Goal: Find specific page/section: Find specific page/section

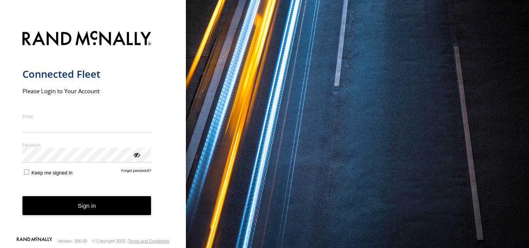
type input "**********"
click at [93, 214] on button "Sign in" at bounding box center [86, 205] width 129 height 19
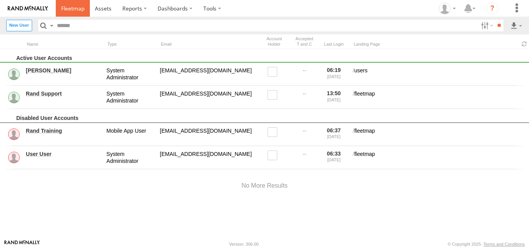
click at [67, 15] on link at bounding box center [73, 8] width 34 height 17
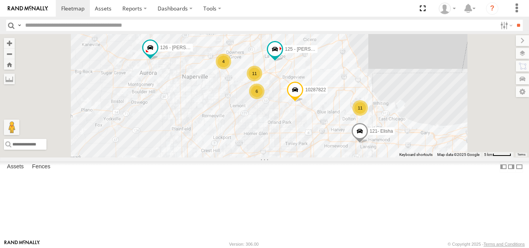
drag, startPoint x: 321, startPoint y: 201, endPoint x: 313, endPoint y: 170, distance: 32.5
click at [313, 157] on div "11 6 11 4 126 - [PERSON_NAME] F 10287822 121- Elisha 125 - [PERSON_NAME] 6078" at bounding box center [264, 95] width 529 height 123
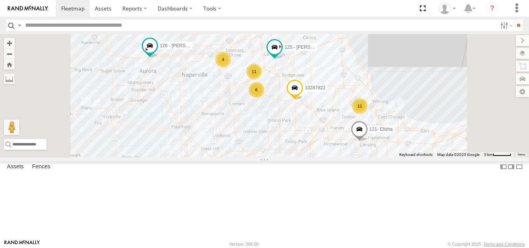
click at [313, 157] on div "11 6 11 4 126 - [PERSON_NAME] F 10287822 121- Elisha 125 - [PERSON_NAME] 6078" at bounding box center [264, 95] width 529 height 123
